Goal: Task Accomplishment & Management: Use online tool/utility

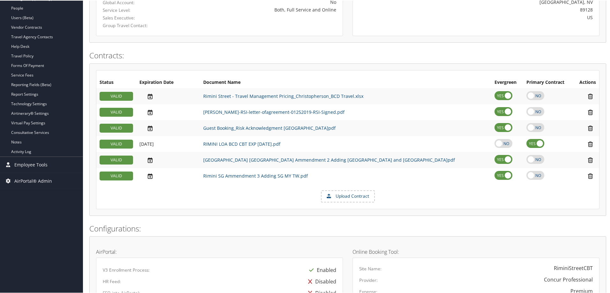
scroll to position [192, 0]
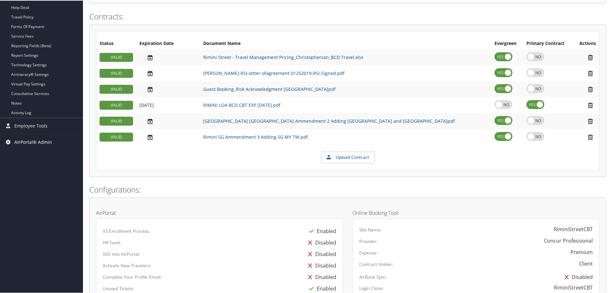
click at [24, 143] on span "AirPortal® Admin" at bounding box center [33, 142] width 38 height 16
click at [25, 153] on link "Airtinerary® Utilities" at bounding box center [41, 155] width 83 height 10
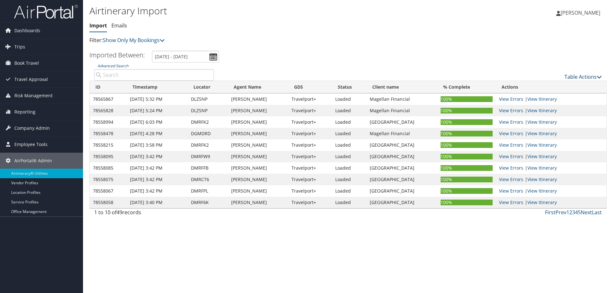
click at [569, 78] on link "Table Actions" at bounding box center [582, 76] width 37 height 7
click at [540, 95] on link "Import Itinerary" at bounding box center [562, 97] width 84 height 11
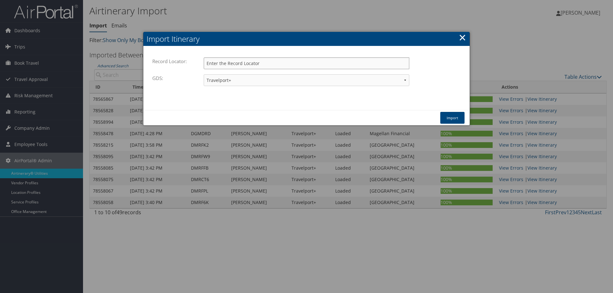
click at [235, 64] on input "Record Locator:" at bounding box center [307, 63] width 206 height 12
type input "dnd6k7"
click at [457, 119] on button "Import" at bounding box center [452, 118] width 24 height 12
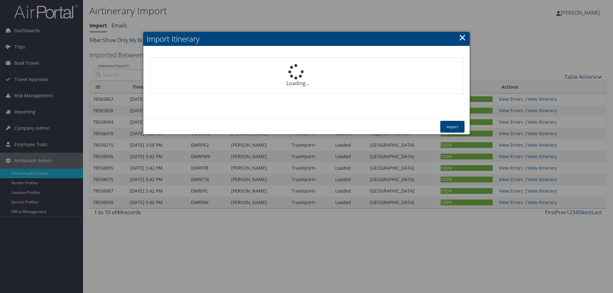
select select "1P"
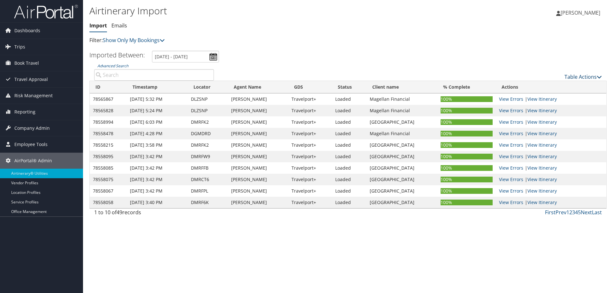
click at [573, 77] on link "Table Actions" at bounding box center [582, 76] width 37 height 7
click at [547, 97] on link "Import Itinerary" at bounding box center [562, 97] width 84 height 11
select select "1P"
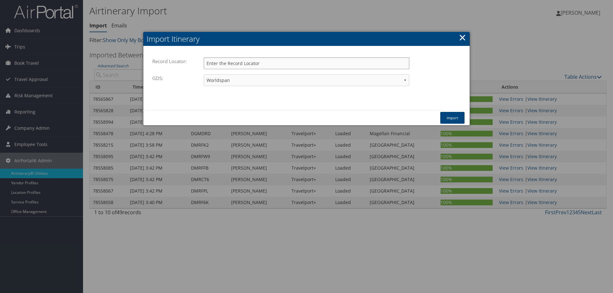
click at [218, 62] on input "Record Locator:" at bounding box center [307, 63] width 206 height 12
type input "dn14pz"
click at [450, 117] on button "Import" at bounding box center [452, 118] width 24 height 12
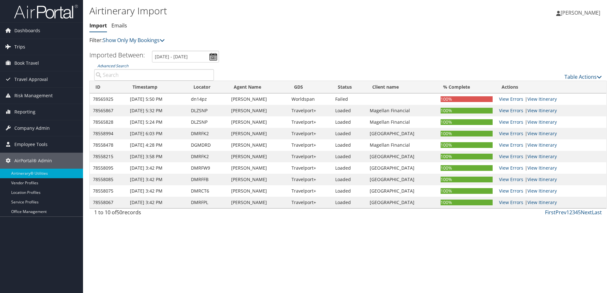
click at [20, 48] on span "Trips" at bounding box center [19, 47] width 11 height 16
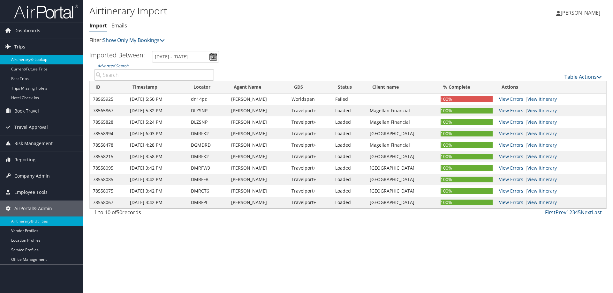
click at [31, 58] on link "Airtinerary® Lookup" at bounding box center [41, 60] width 83 height 10
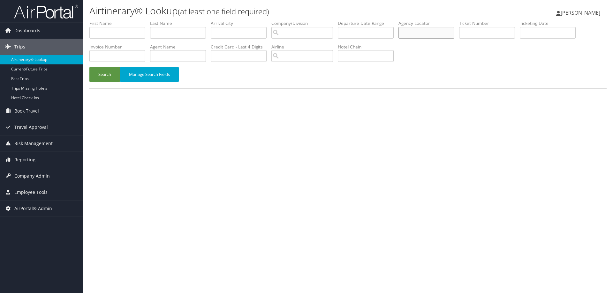
click at [411, 33] on input "text" at bounding box center [426, 33] width 56 height 12
type input "dn14pz"
click at [106, 75] on button "Search" at bounding box center [104, 74] width 31 height 15
